Goal: Information Seeking & Learning: Learn about a topic

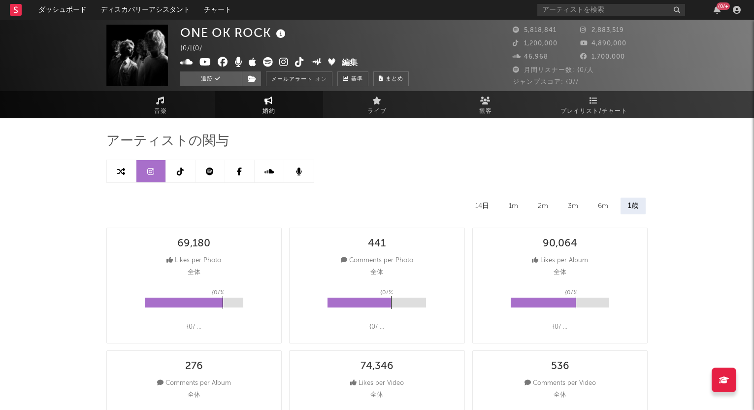
select select "6m"
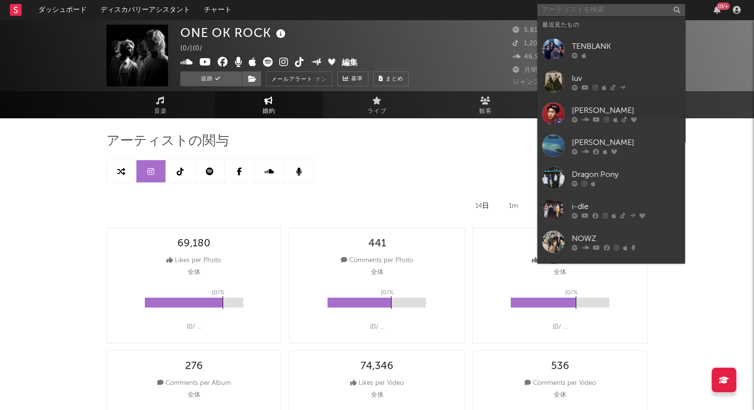
click at [564, 9] on input "text" at bounding box center [611, 10] width 148 height 12
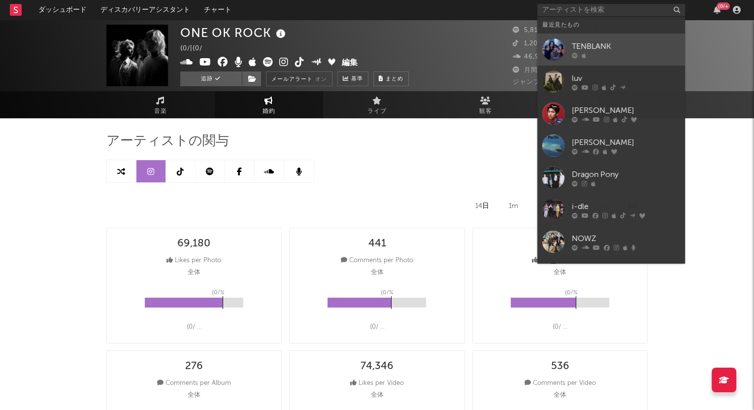
click at [586, 46] on div "TENBLANK" at bounding box center [626, 46] width 108 height 12
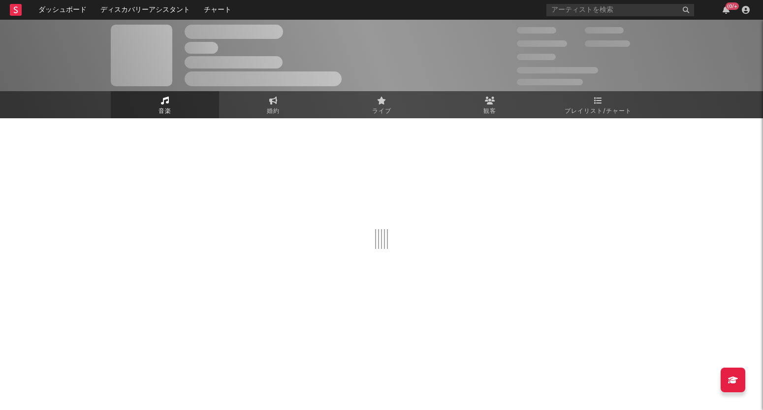
select select "1w"
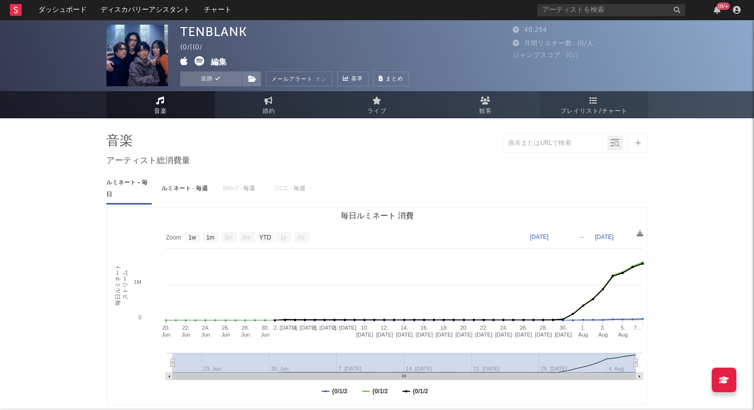
click at [603, 105] on span "プレイリスト/チャート" at bounding box center [593, 111] width 67 height 12
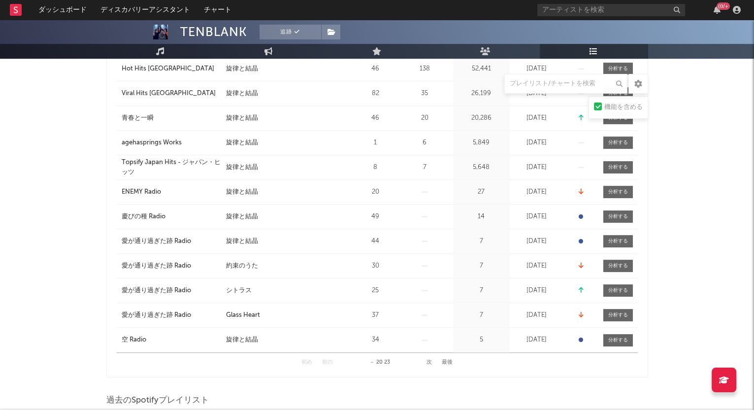
scroll to position [800, 0]
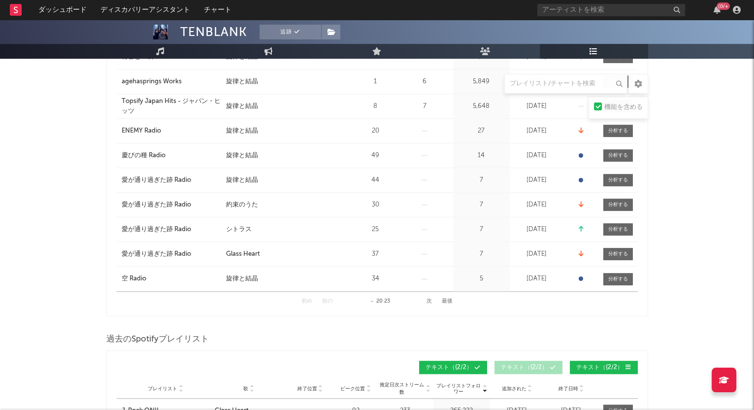
click at [426, 297] on div "初め 前の ～ 20 23 次 最後" at bounding box center [376, 301] width 151 height 19
click at [430, 299] on button "次" at bounding box center [428, 300] width 5 height 5
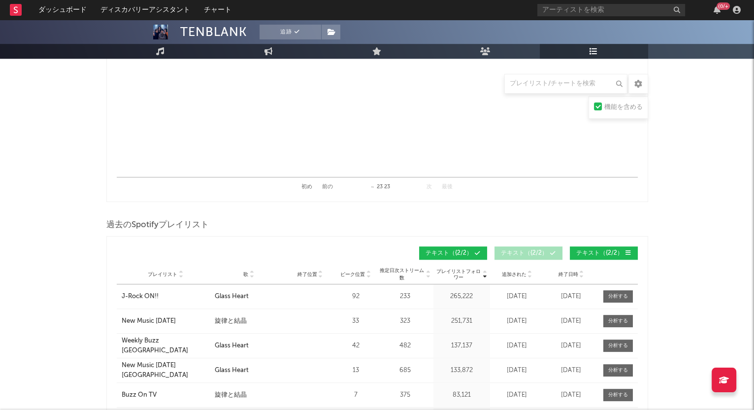
scroll to position [984, 0]
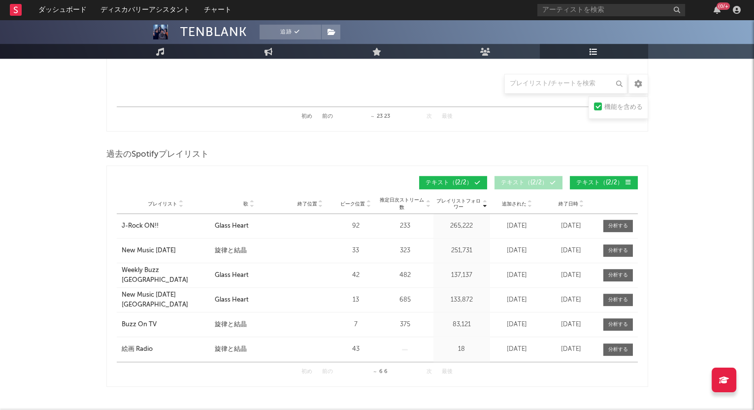
click at [328, 116] on button "前の" at bounding box center [327, 116] width 11 height 5
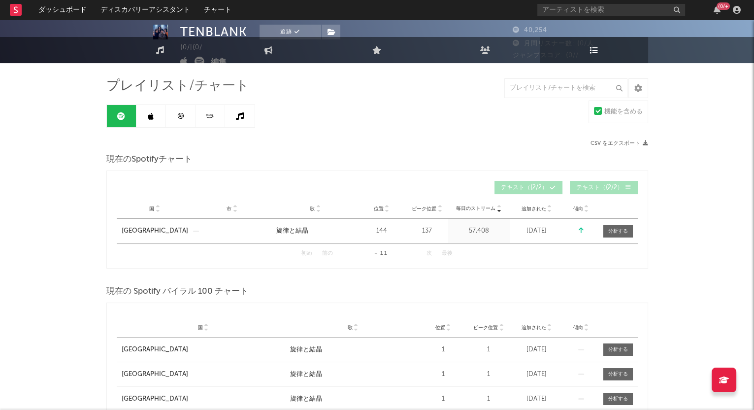
scroll to position [0, 0]
